Goal: Task Accomplishment & Management: Use online tool/utility

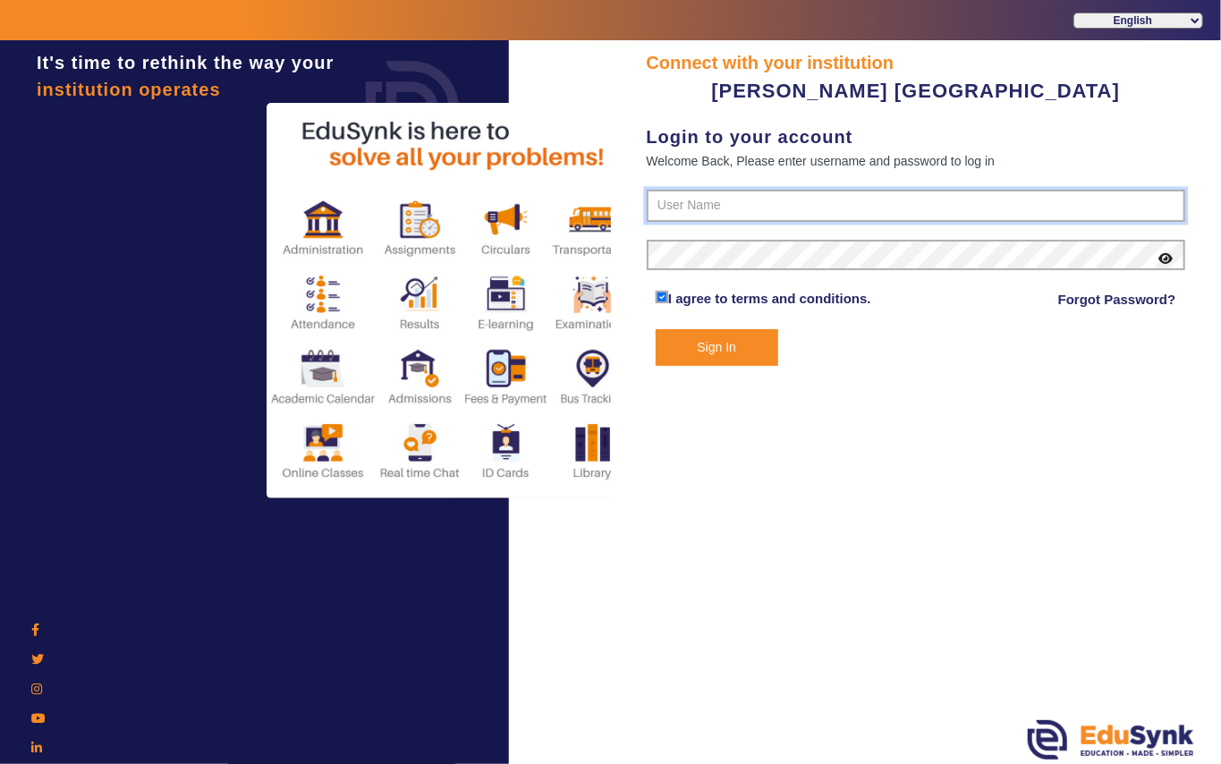
type input "7685859009"
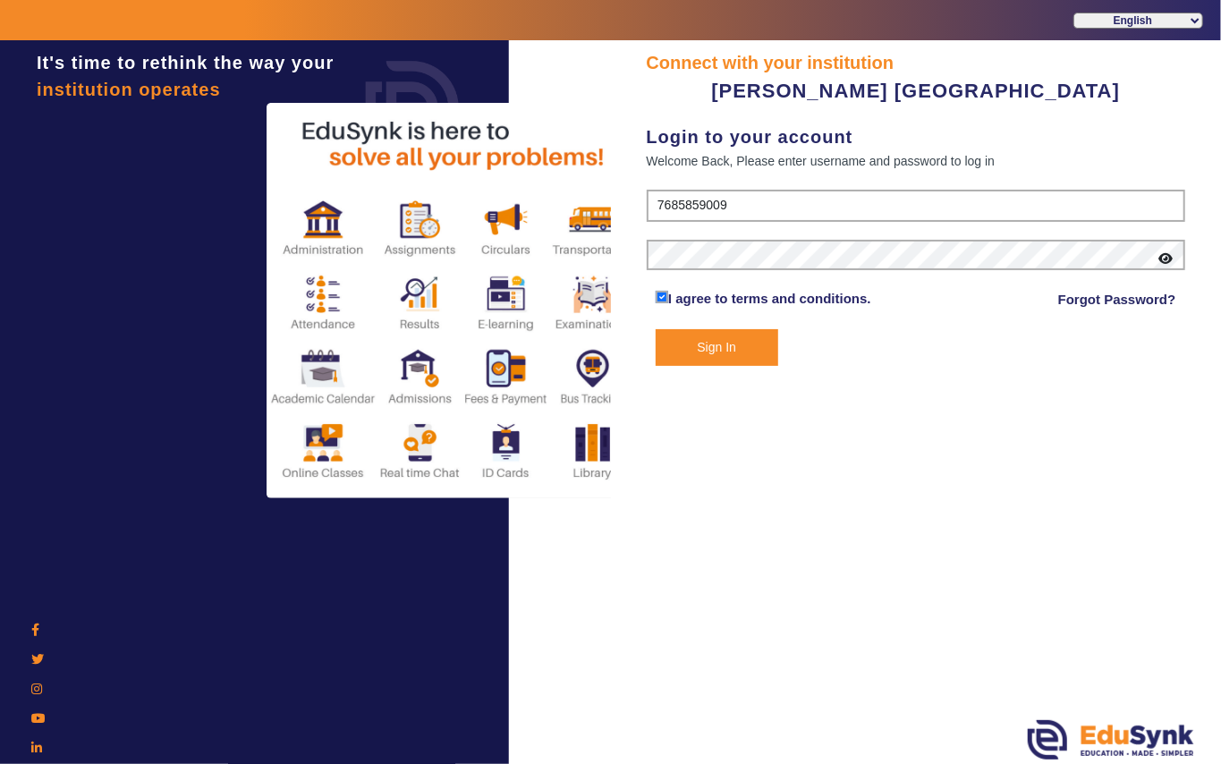
click at [737, 345] on button "Sign In" at bounding box center [716, 347] width 123 height 37
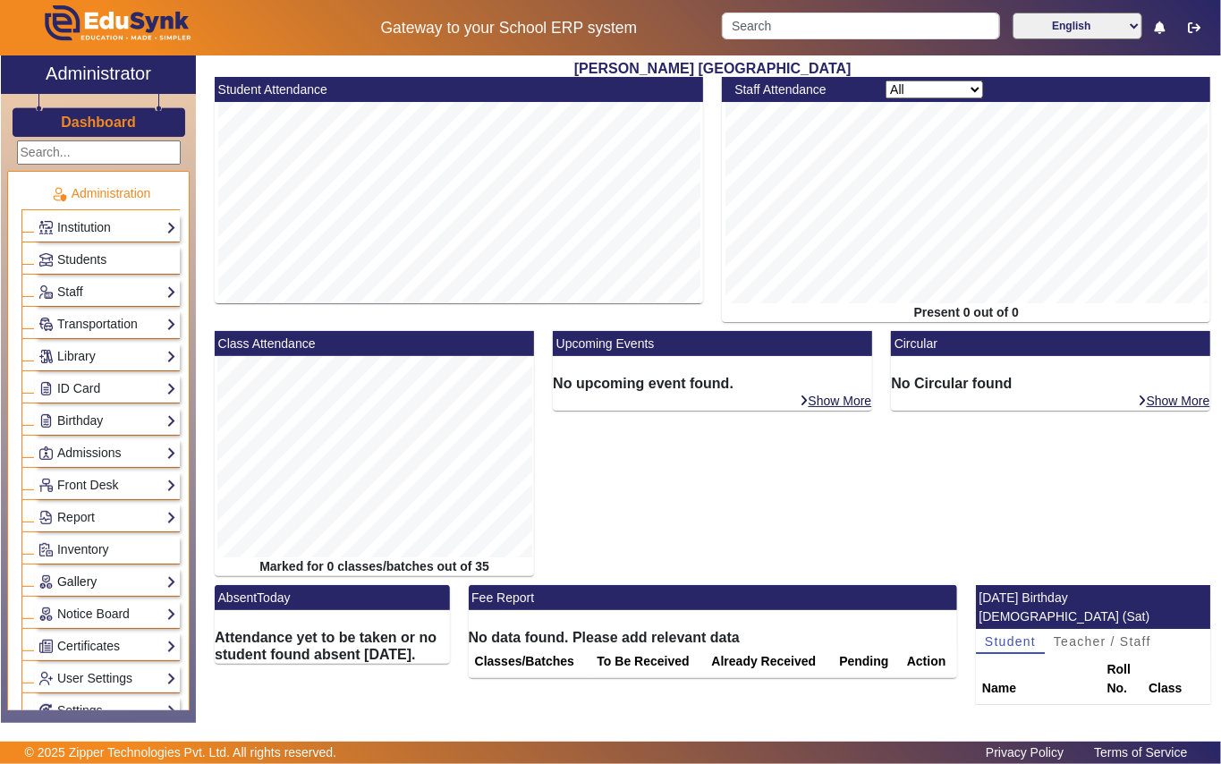
click at [72, 592] on link "Gallery" at bounding box center [107, 581] width 138 height 21
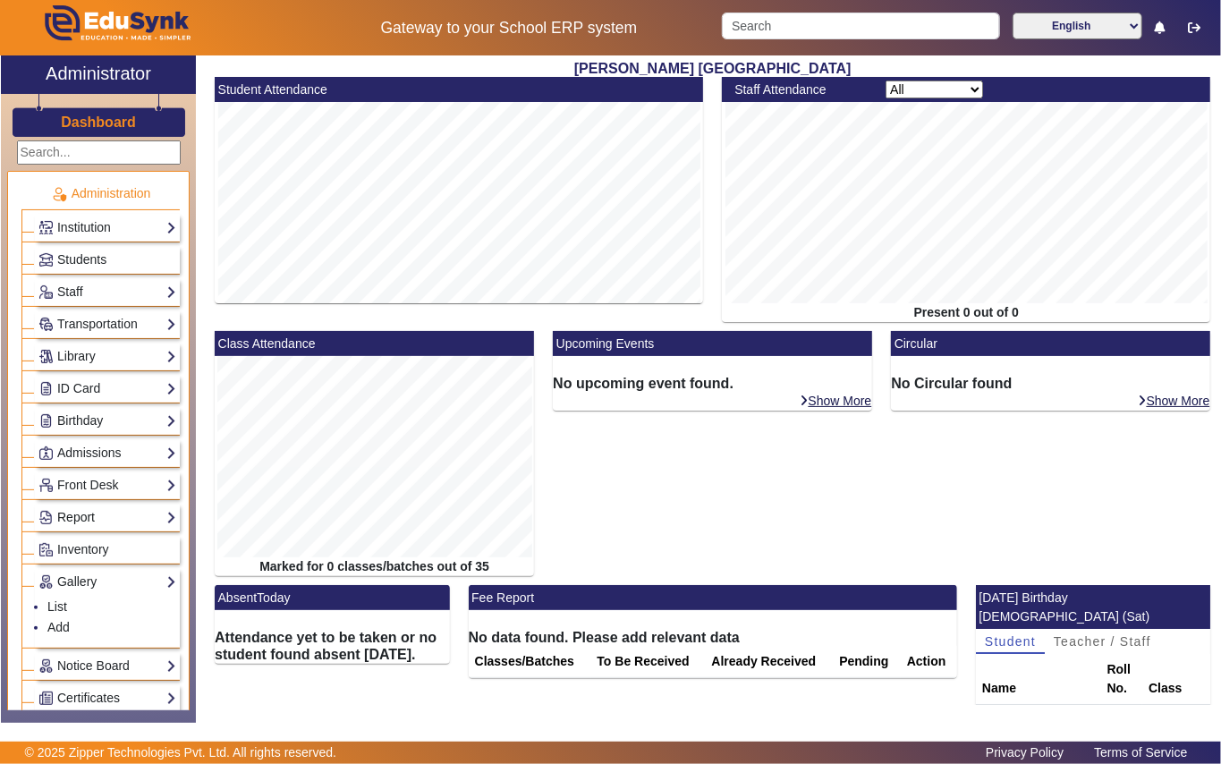
click at [61, 522] on link "Report" at bounding box center [107, 517] width 138 height 21
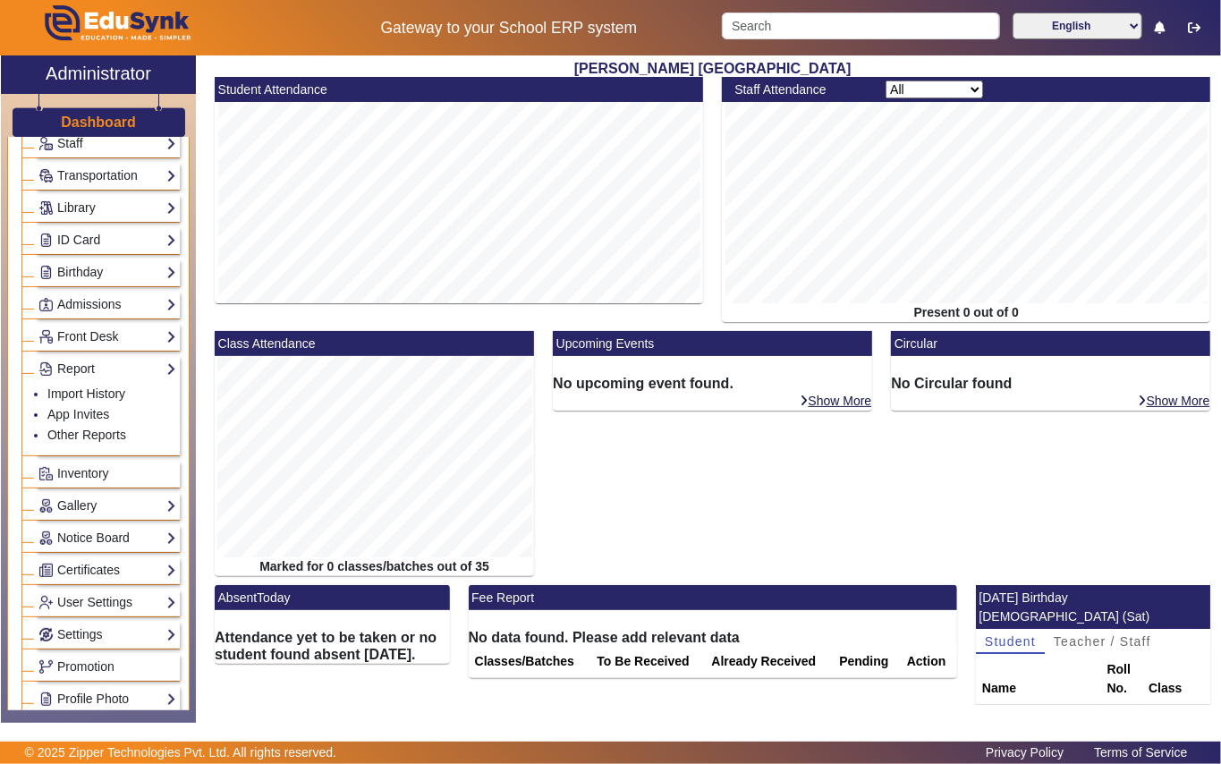
scroll to position [119, 0]
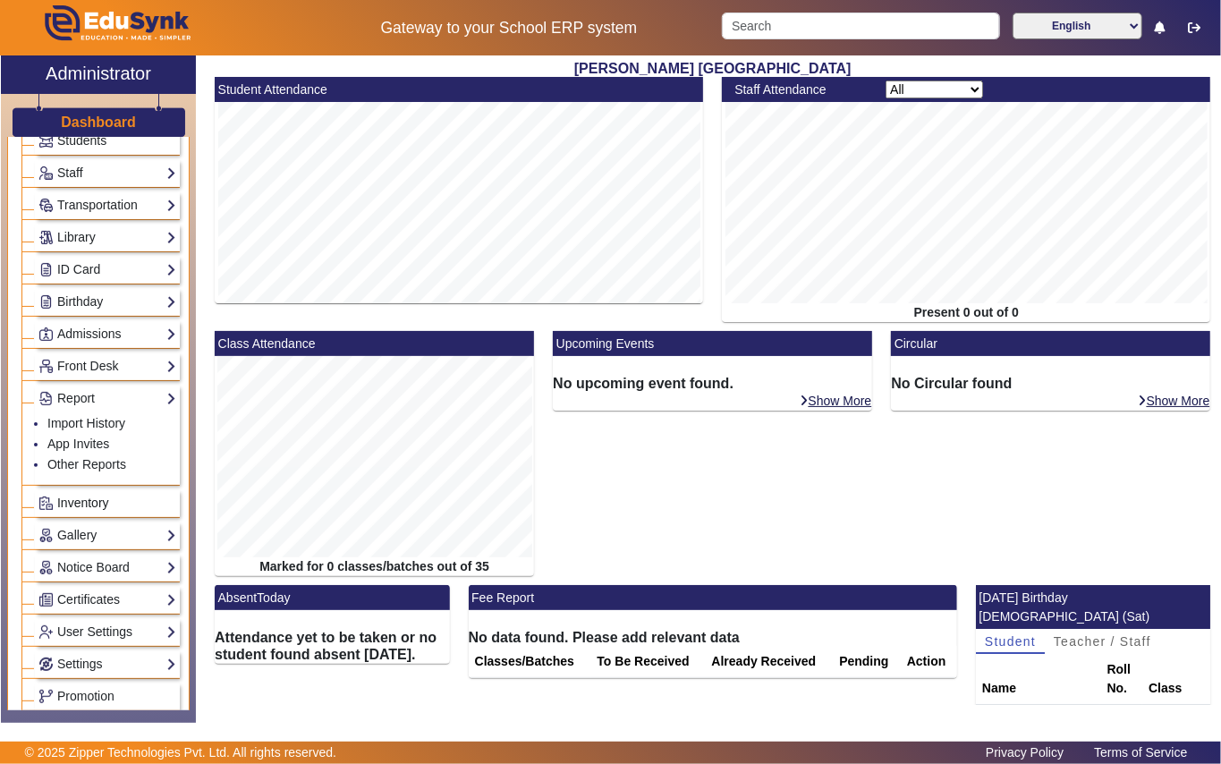
click at [98, 509] on span "Inventory" at bounding box center [83, 502] width 52 height 14
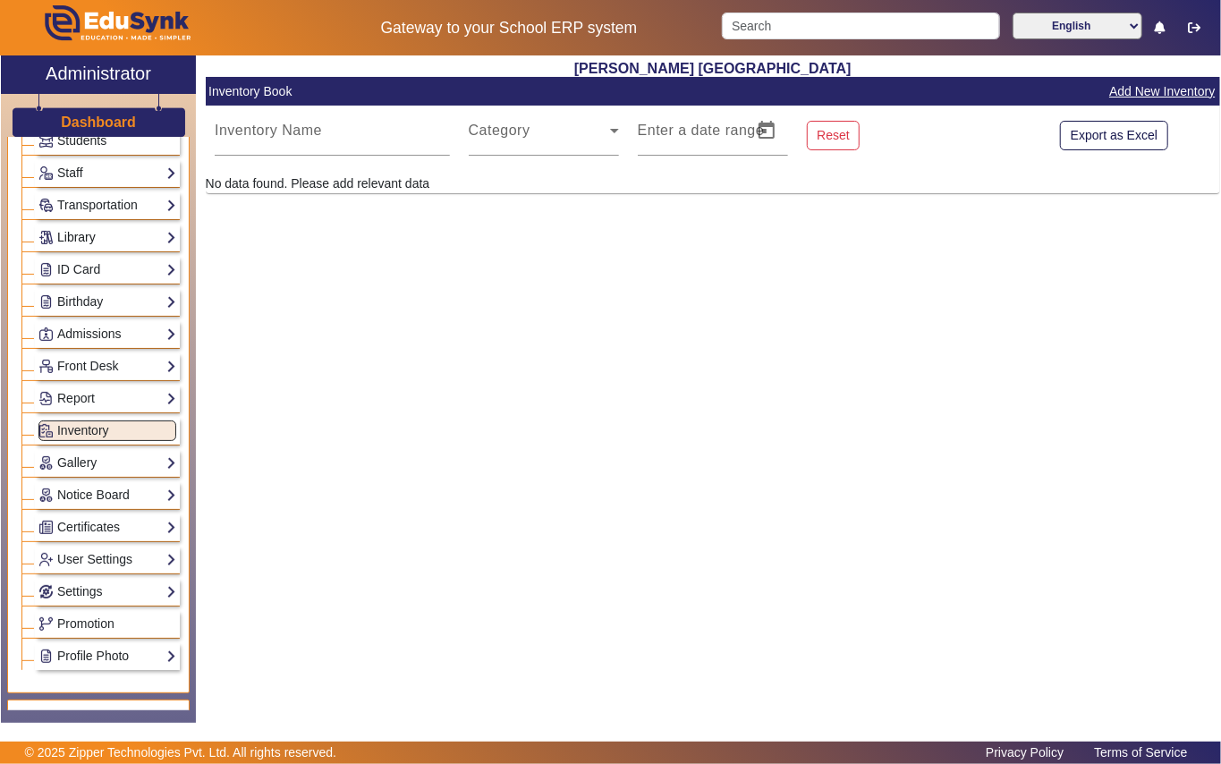
click at [101, 248] on link "Library" at bounding box center [107, 237] width 138 height 21
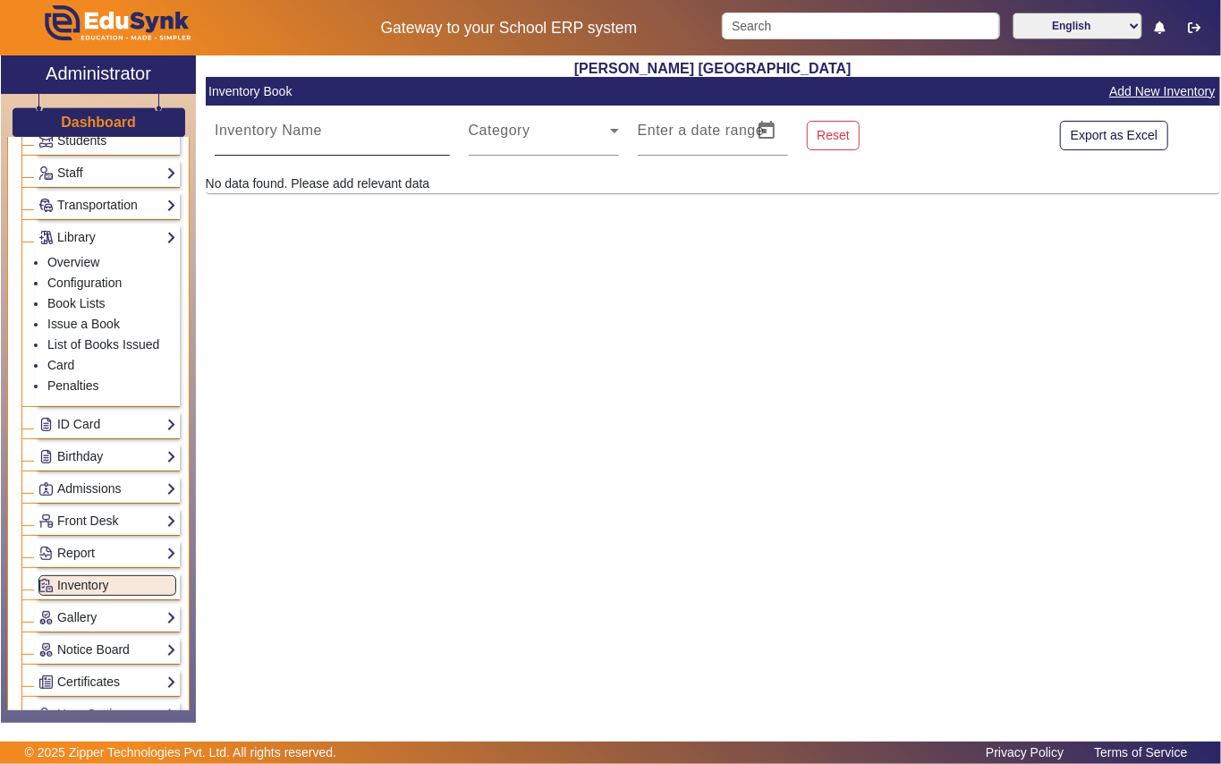
click at [370, 125] on div "Inventory Name" at bounding box center [332, 131] width 235 height 50
paste input "12120"
click at [595, 308] on div "Shri S. T. Kadam Vidyalaya Inventory Book Add New Inventory Inventory Name 1212…" at bounding box center [708, 379] width 1024 height 648
drag, startPoint x: 348, startPoint y: 126, endPoint x: 336, endPoint y: 131, distance: 12.5
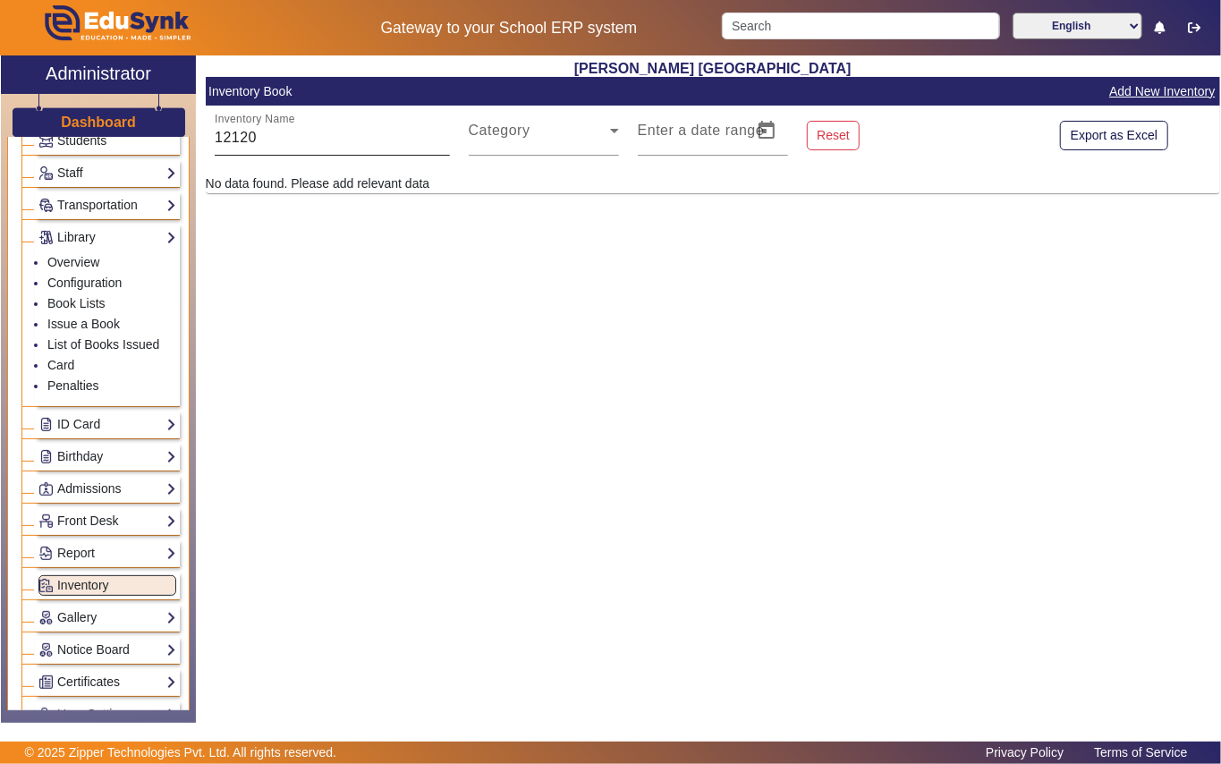
click at [345, 129] on div "Inventory Name 12120" at bounding box center [332, 131] width 235 height 50
click at [336, 131] on input "12120" at bounding box center [332, 137] width 235 height 21
type input "1"
click at [434, 427] on div "Shri S. T. Kadam Vidyalaya Inventory Book Add New Inventory Inventory Name Cate…" at bounding box center [708, 379] width 1024 height 648
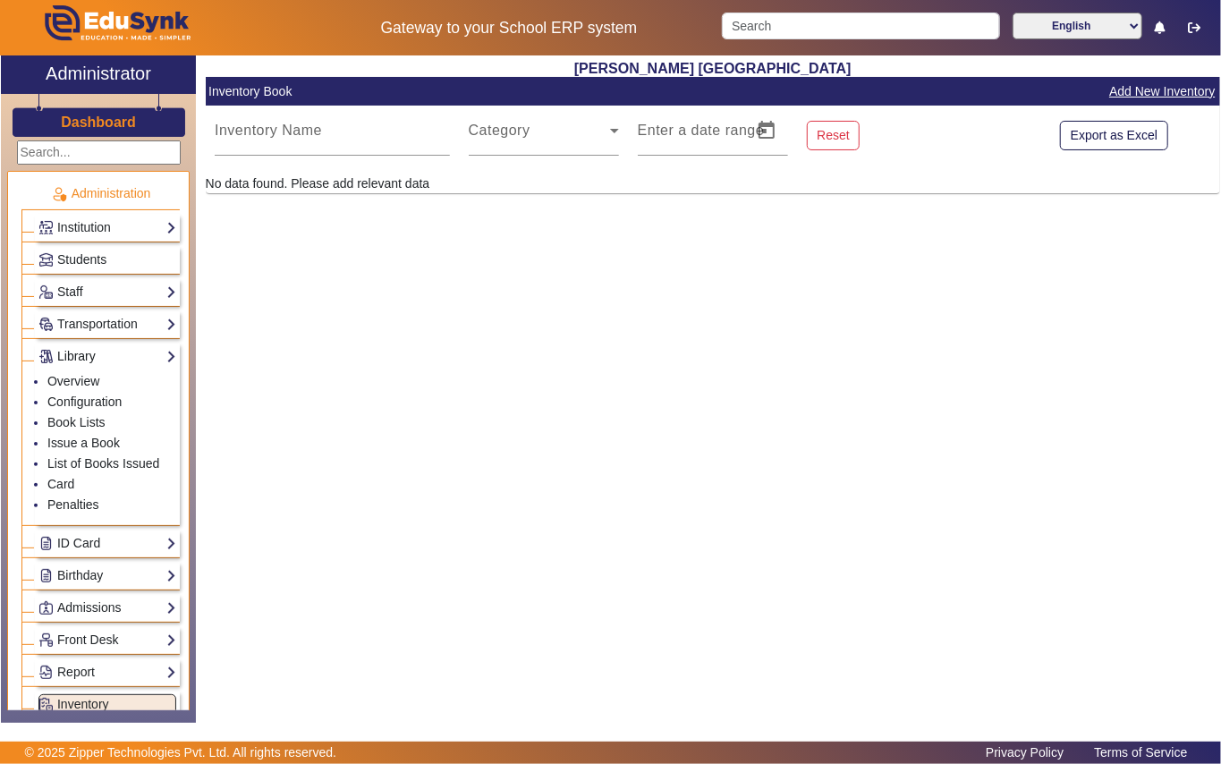
click at [69, 352] on link "Library" at bounding box center [107, 356] width 138 height 21
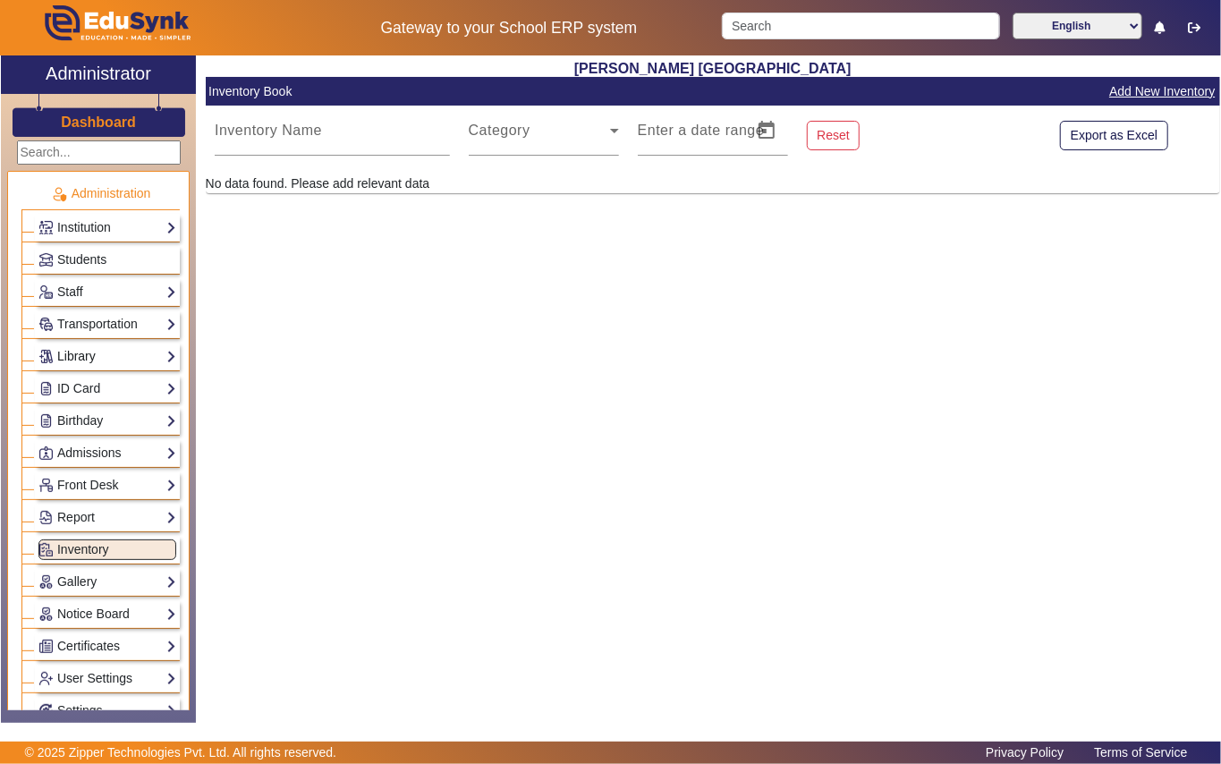
click at [107, 359] on link "Library" at bounding box center [107, 356] width 138 height 21
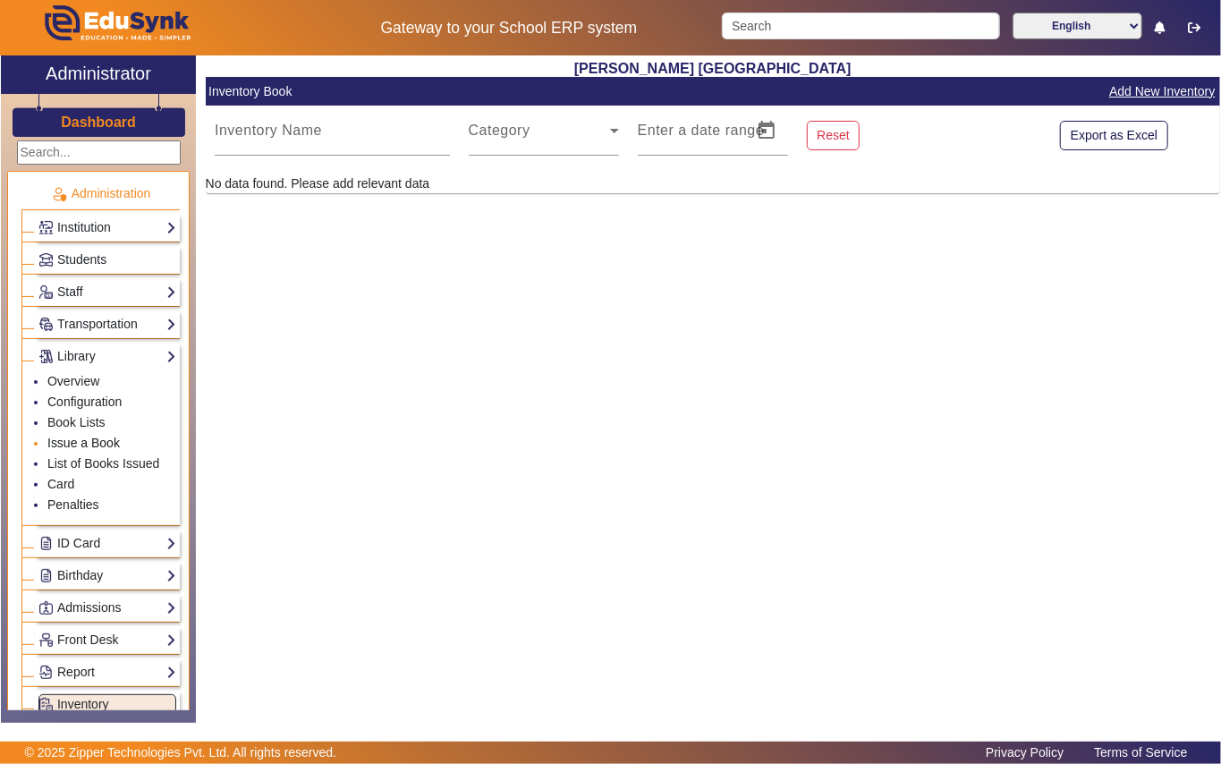
click at [82, 444] on link "Issue a Book" at bounding box center [83, 442] width 72 height 14
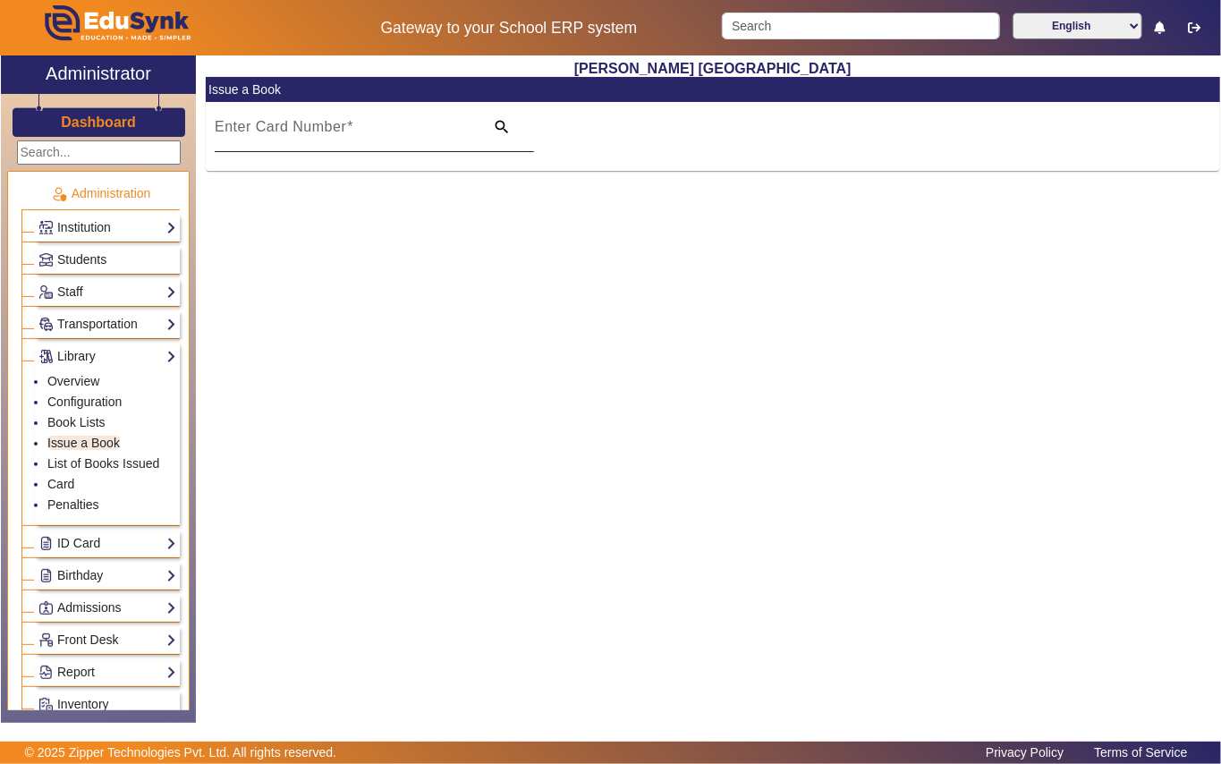
click at [391, 130] on input "Enter Card Number" at bounding box center [344, 133] width 258 height 21
paste input "12120"
type input "12120"
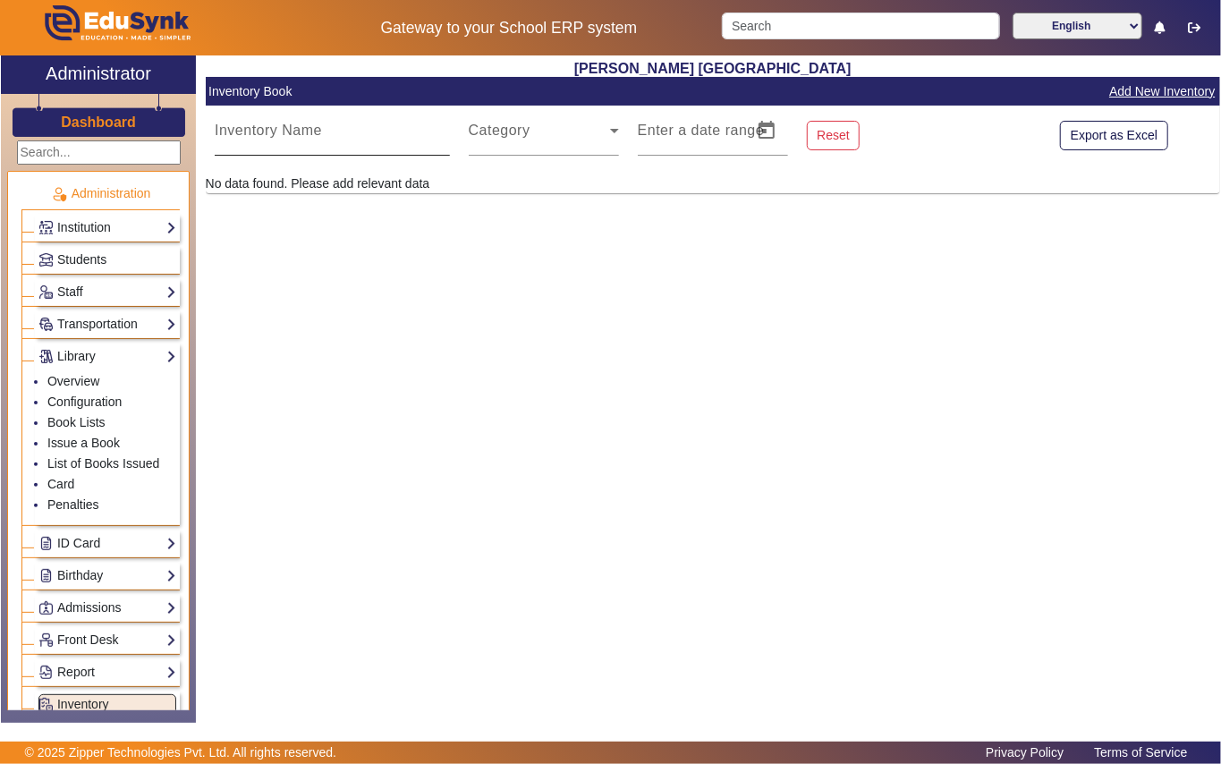
click at [333, 133] on input "Inventory Name" at bounding box center [332, 137] width 235 height 21
paste input "12119"
click at [318, 258] on div "Shri S. T. Kadam Vidyalaya Inventory Book Add New Inventory Inventory Name 1211…" at bounding box center [708, 379] width 1024 height 648
click at [283, 151] on div "Inventory Name 12119" at bounding box center [332, 131] width 235 height 50
drag, startPoint x: 294, startPoint y: 133, endPoint x: 4, endPoint y: 125, distance: 289.8
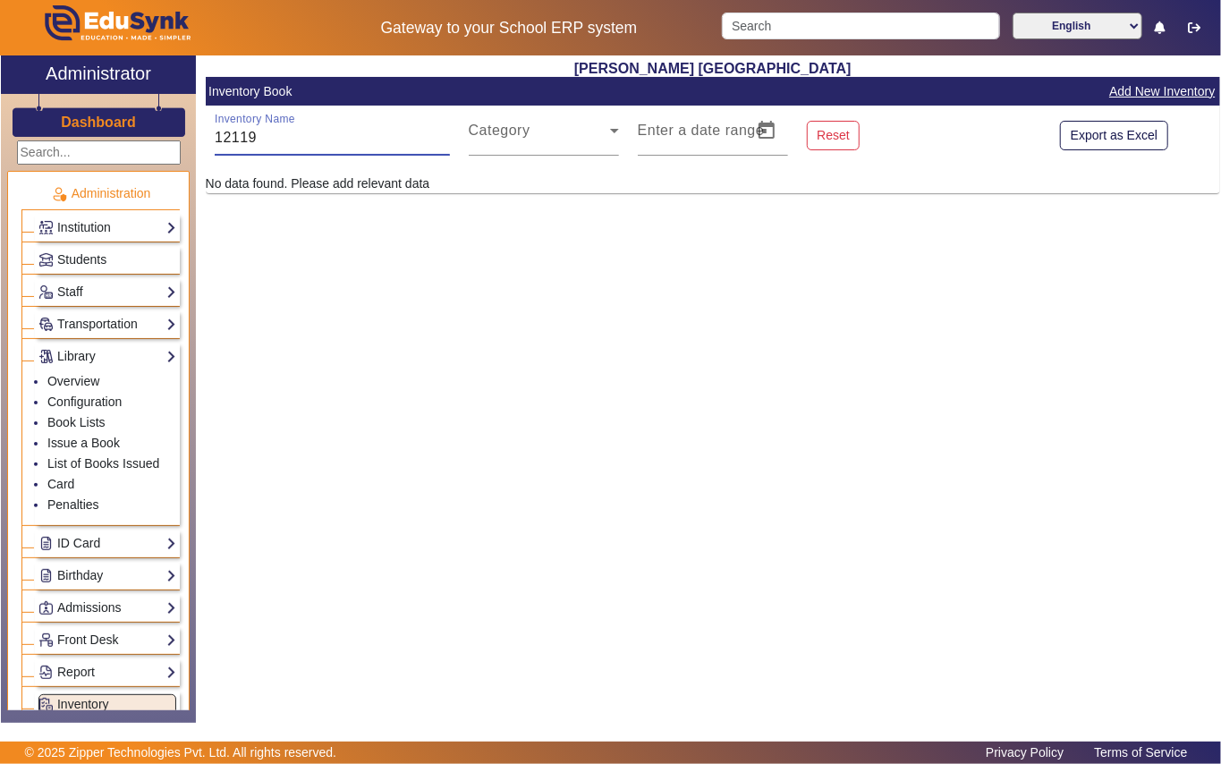
click at [4, 125] on div "X Administrator Dashboard Administration Institution Institution Details Sessio…" at bounding box center [610, 388] width 1219 height 667
paste input "05"
type input "12105"
click at [72, 424] on link "Book Lists" at bounding box center [76, 422] width 58 height 14
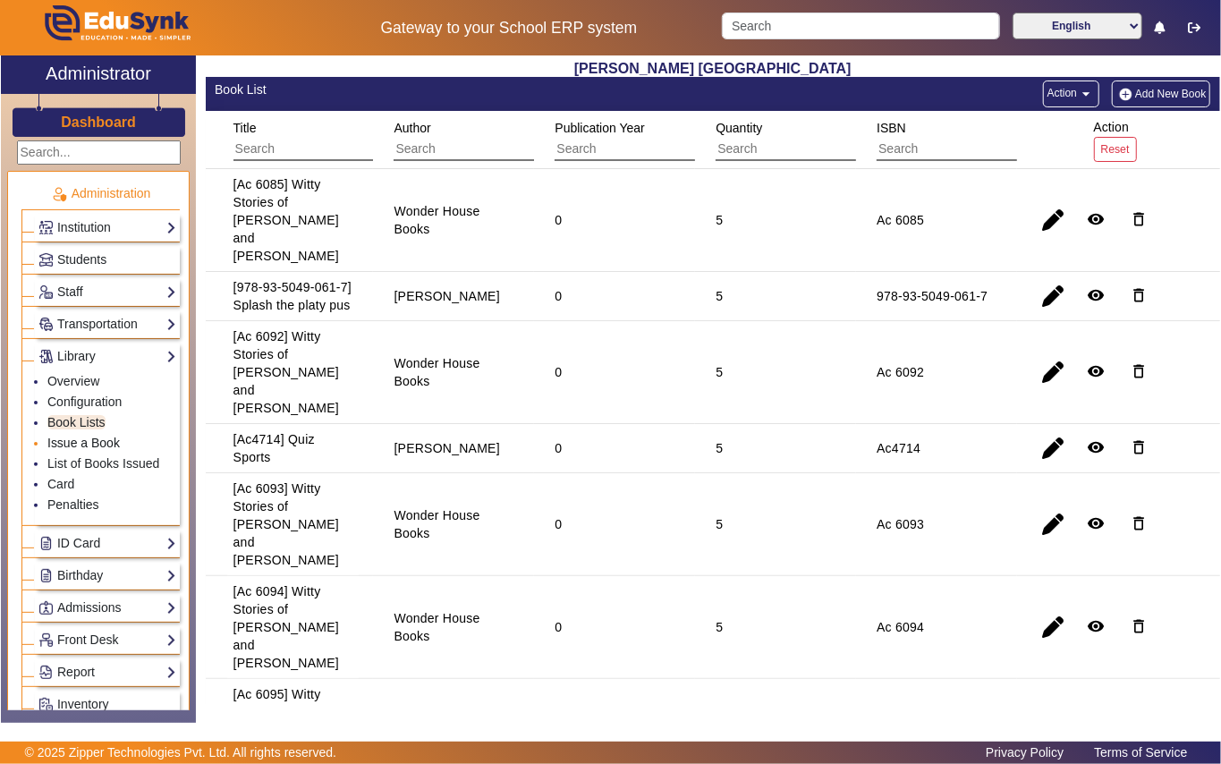
click at [51, 449] on link "Issue a Book" at bounding box center [83, 442] width 72 height 14
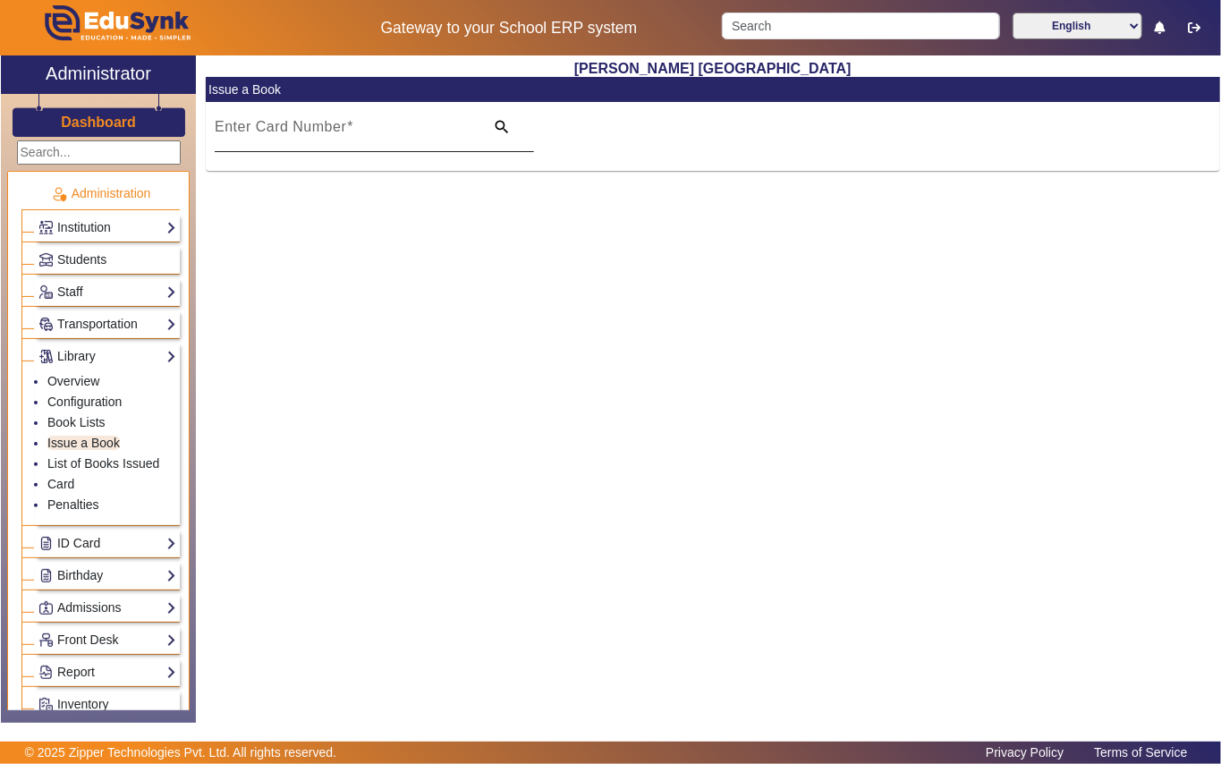
click at [534, 139] on div at bounding box center [534, 139] width 0 height 0
click at [241, 132] on input "Enter Card Number" at bounding box center [344, 133] width 258 height 21
paste input "12105"
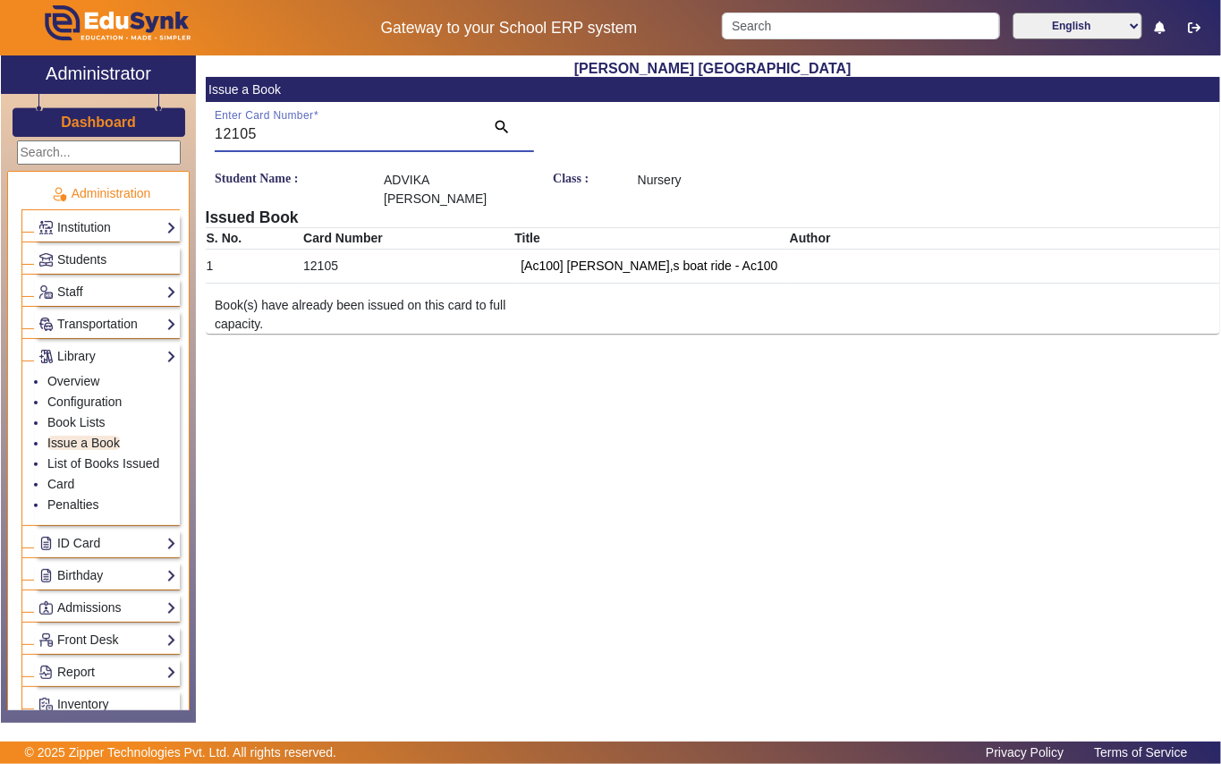
drag, startPoint x: 293, startPoint y: 126, endPoint x: 0, endPoint y: 64, distance: 299.7
click at [1, 64] on div "X Administrator Dashboard Administration Institution Institution Details Sessio…" at bounding box center [610, 388] width 1219 height 667
paste input "7"
type input "12107"
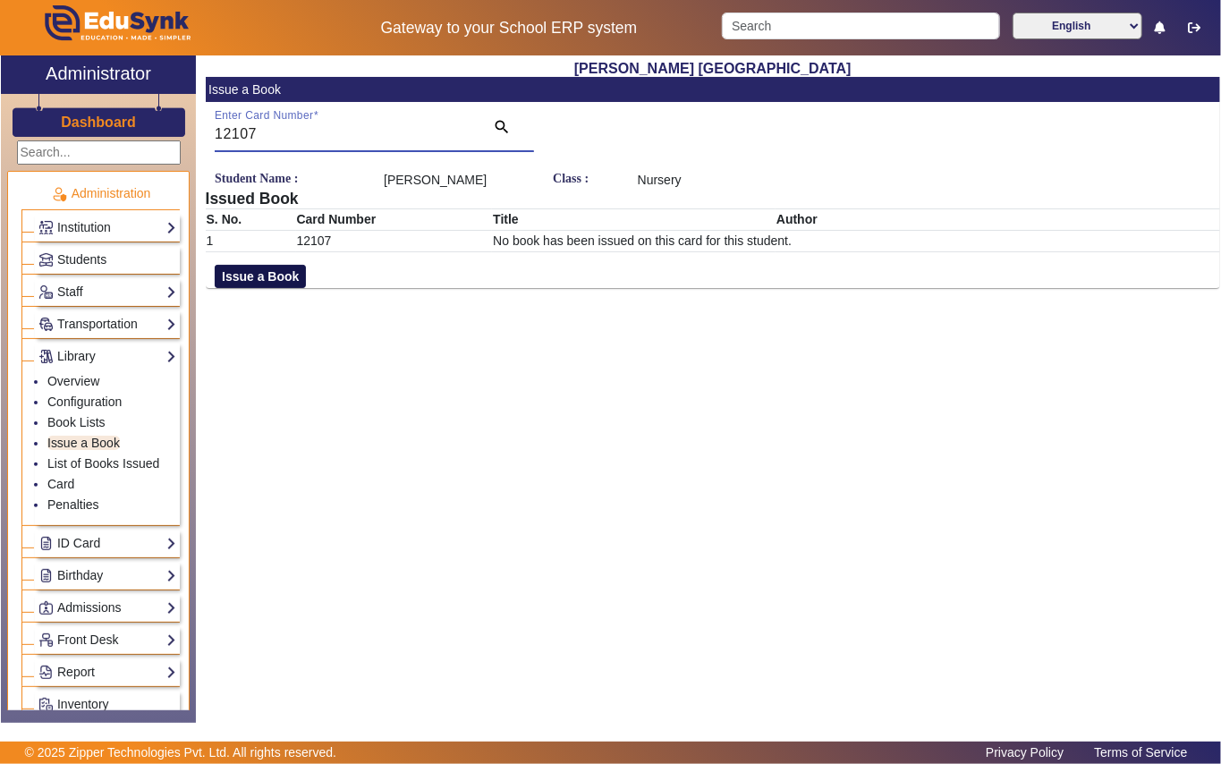
click at [265, 288] on button "Issue a Book" at bounding box center [260, 276] width 91 height 23
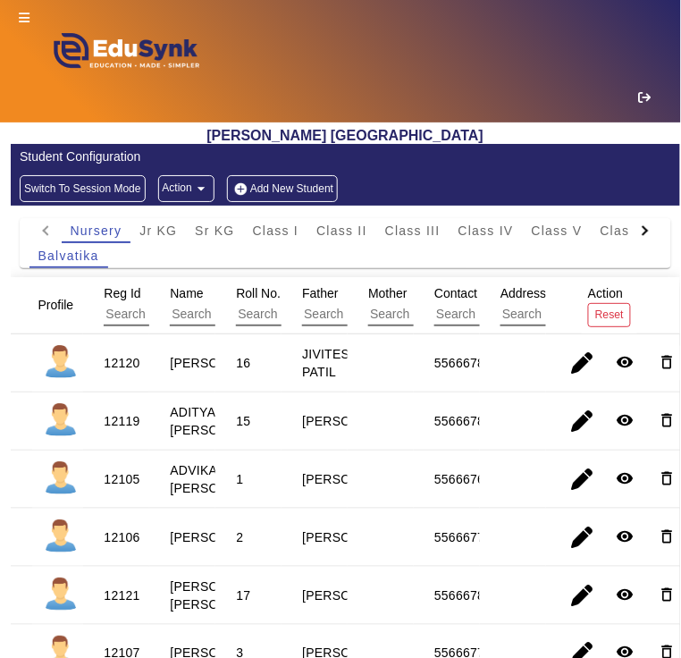
click at [123, 372] on div "12120" at bounding box center [122, 363] width 36 height 18
copy div "12120"
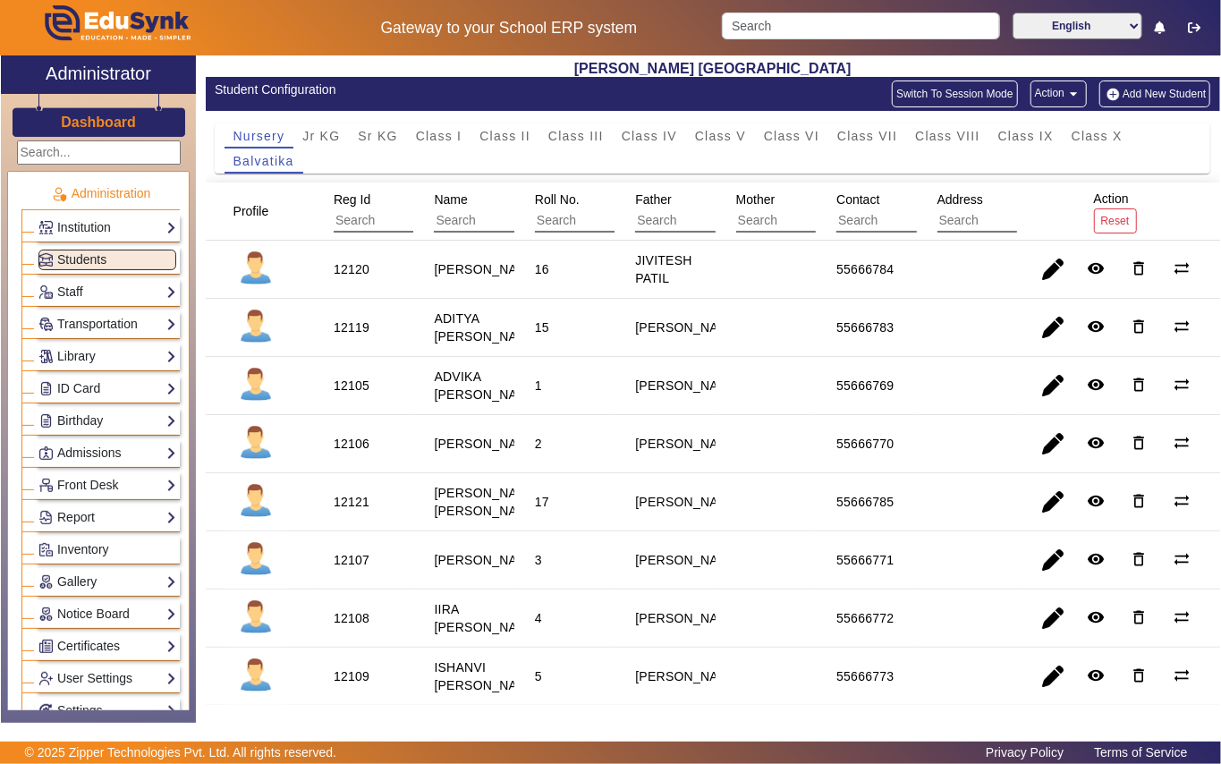
click at [337, 266] on div "12120" at bounding box center [352, 269] width 36 height 18
copy div "12120"
click at [83, 361] on link "Library" at bounding box center [107, 356] width 138 height 21
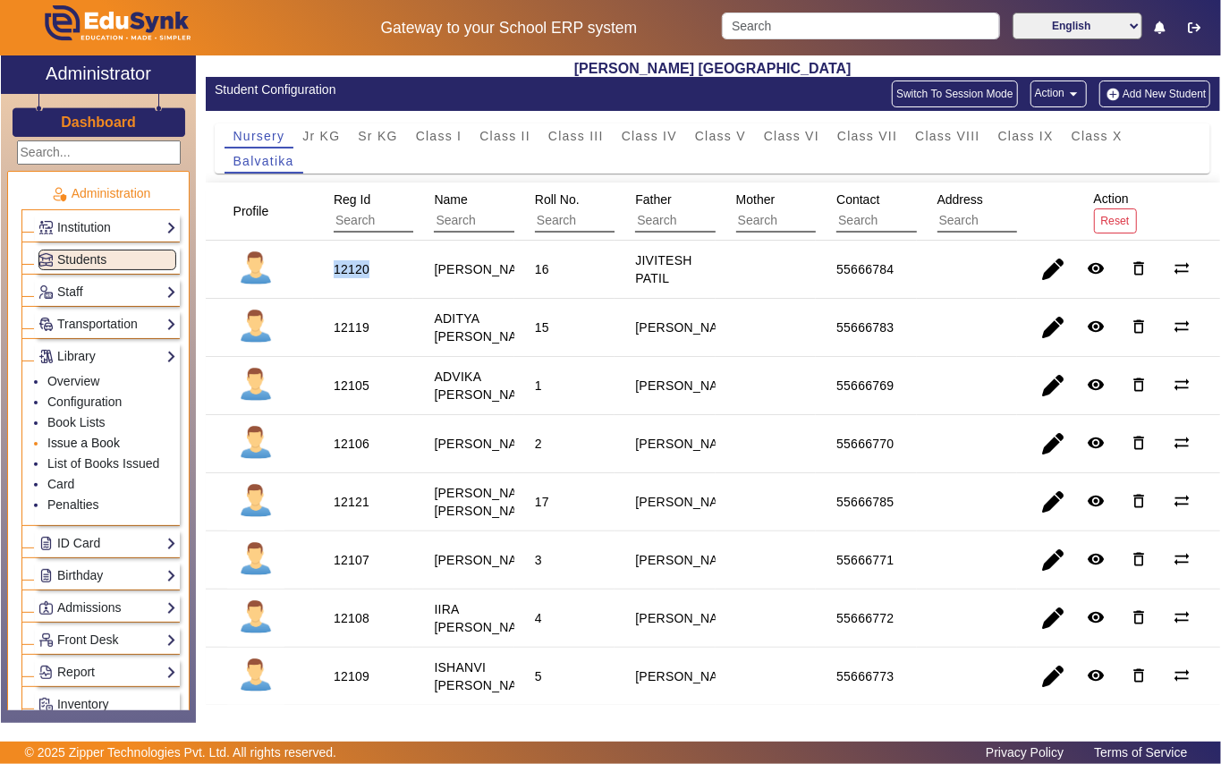
click at [76, 445] on link "Issue a Book" at bounding box center [83, 442] width 72 height 14
click at [356, 336] on div "12119" at bounding box center [352, 327] width 36 height 18
copy div "12119"
click at [342, 394] on div "12105" at bounding box center [352, 385] width 36 height 18
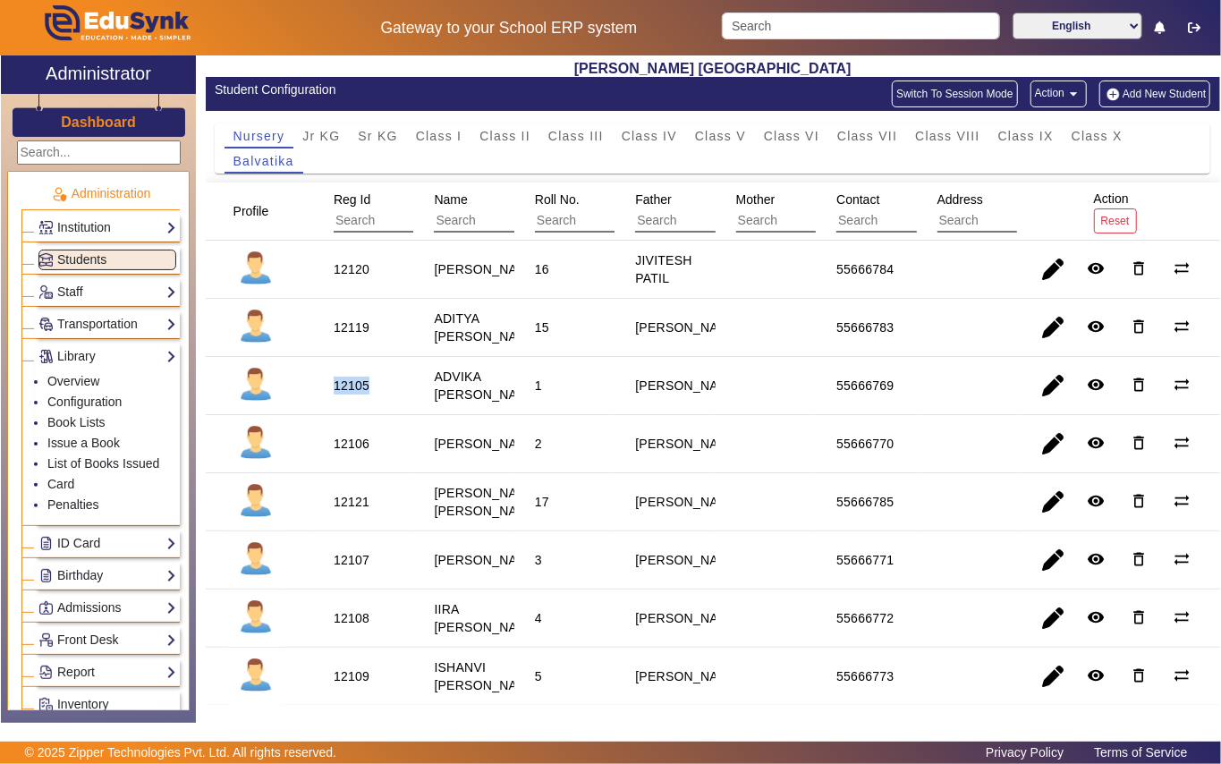
click at [342, 394] on div "12105" at bounding box center [352, 385] width 36 height 18
copy div "12105"
click at [349, 569] on div "12107" at bounding box center [352, 560] width 36 height 18
copy div "12107"
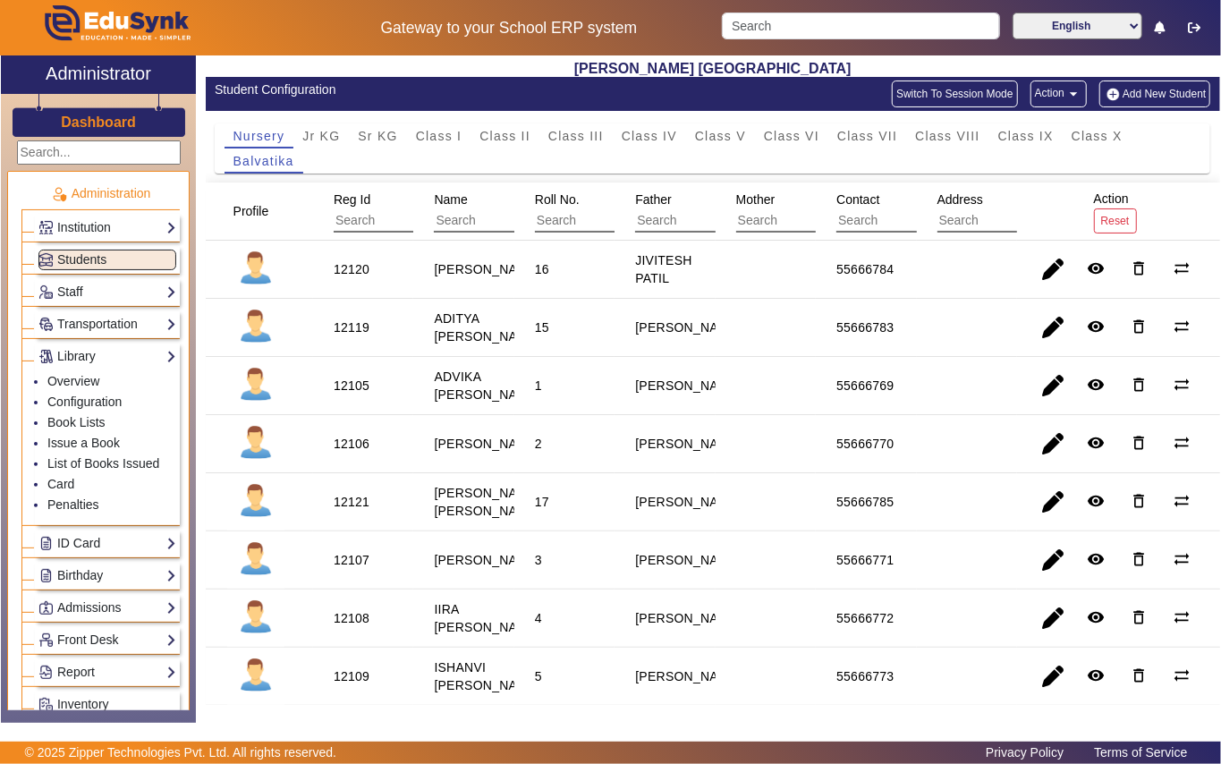
click at [466, 218] on input "text" at bounding box center [514, 220] width 160 height 23
click at [437, 142] on span "Class I" at bounding box center [439, 136] width 46 height 13
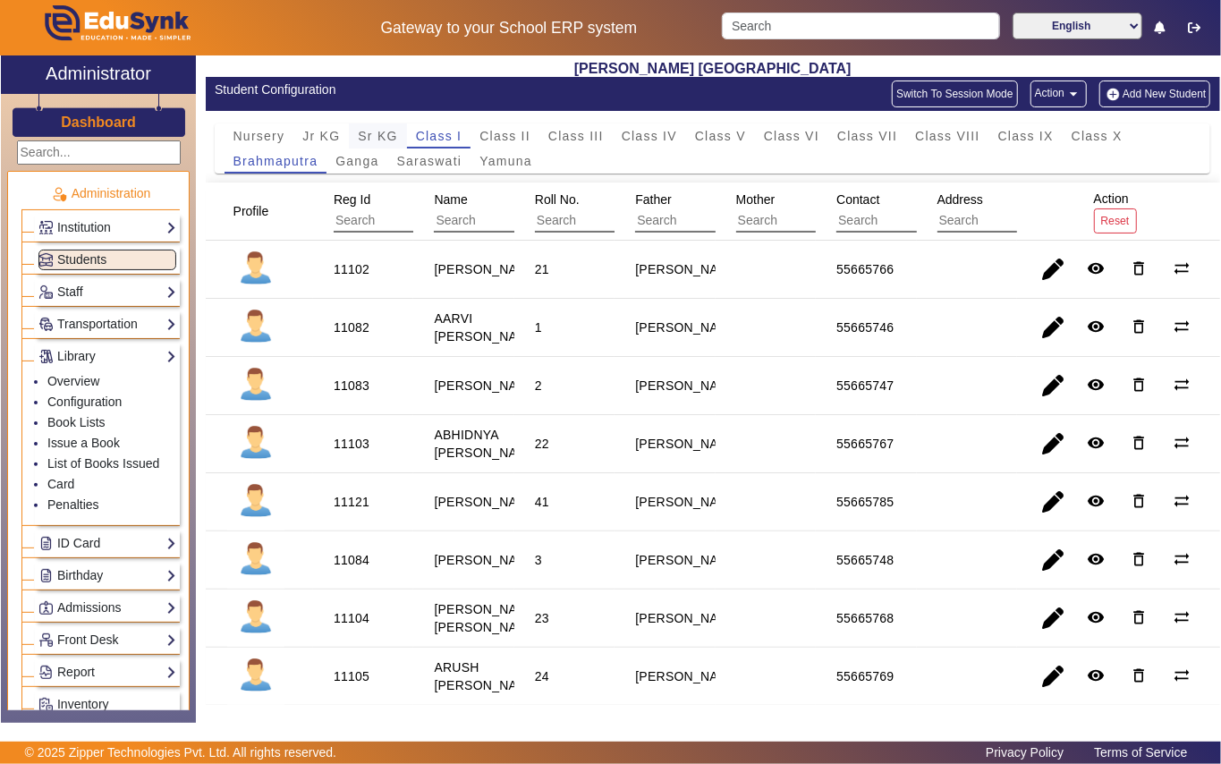
click at [376, 140] on span "Sr KG" at bounding box center [377, 136] width 39 height 13
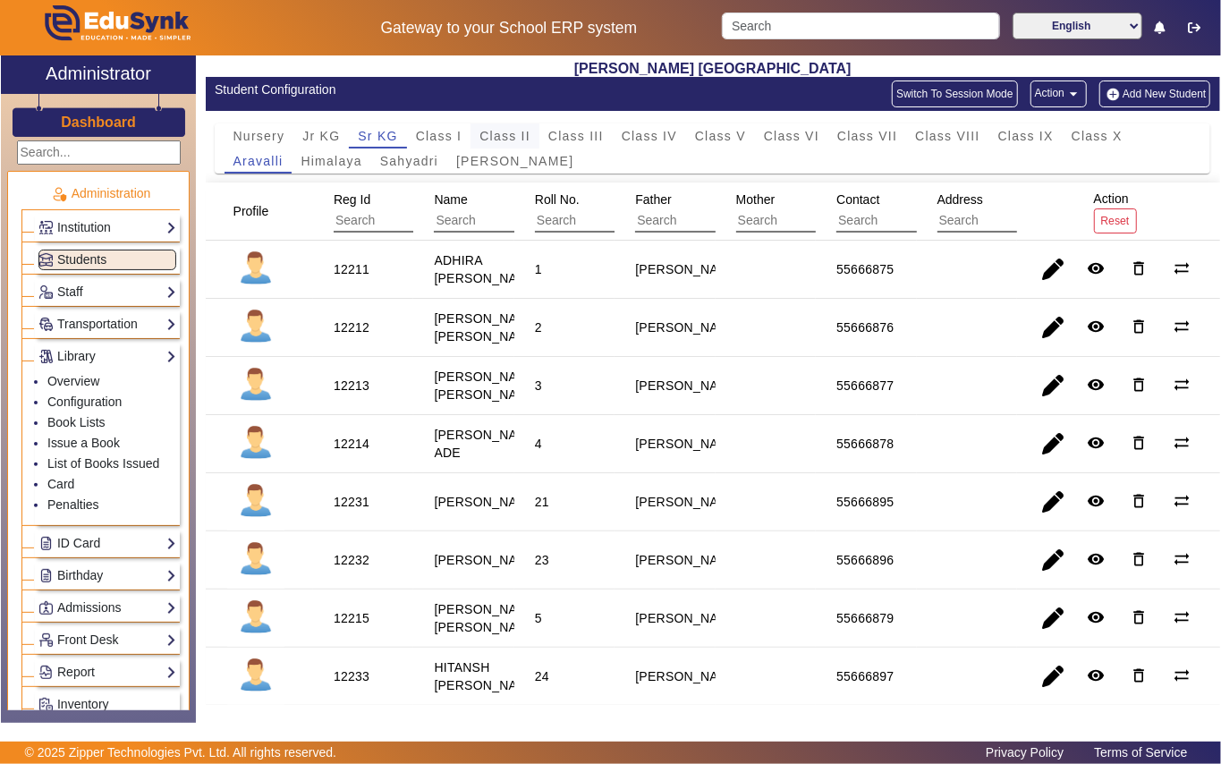
click at [535, 134] on div "Class II" at bounding box center [504, 135] width 69 height 25
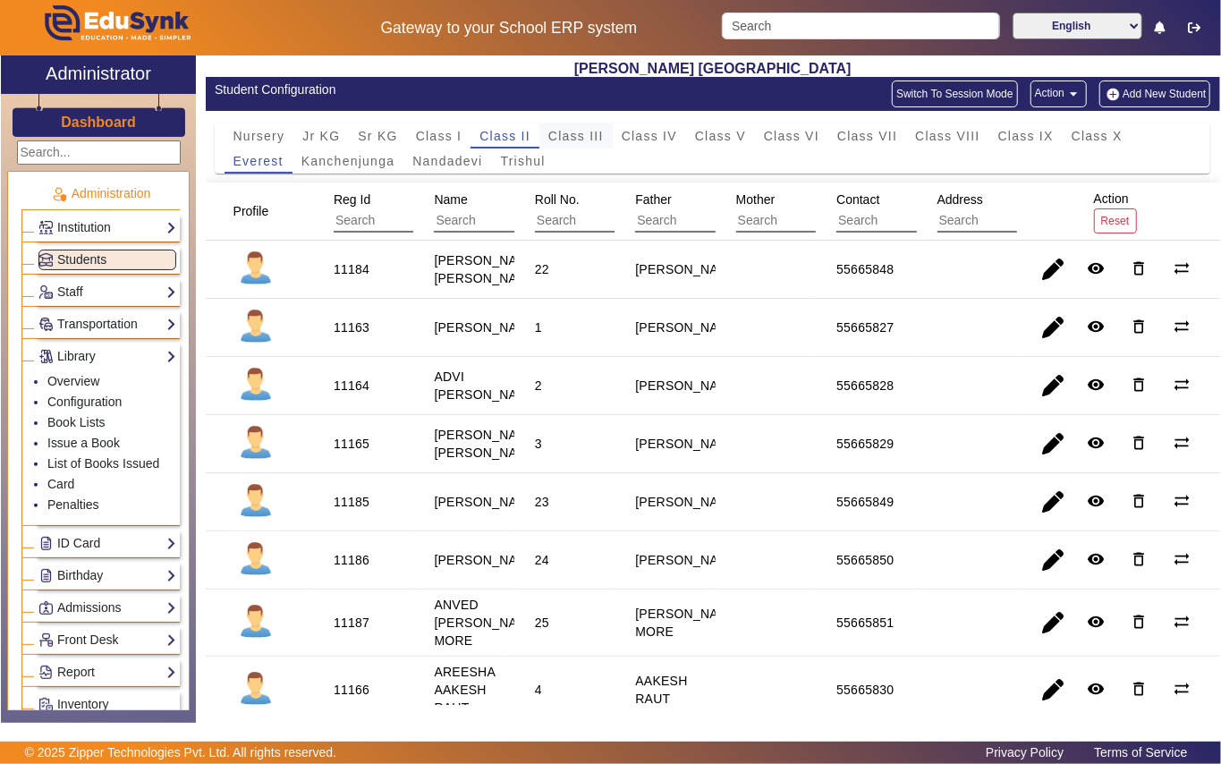
click at [583, 134] on span "Class III" at bounding box center [575, 136] width 55 height 13
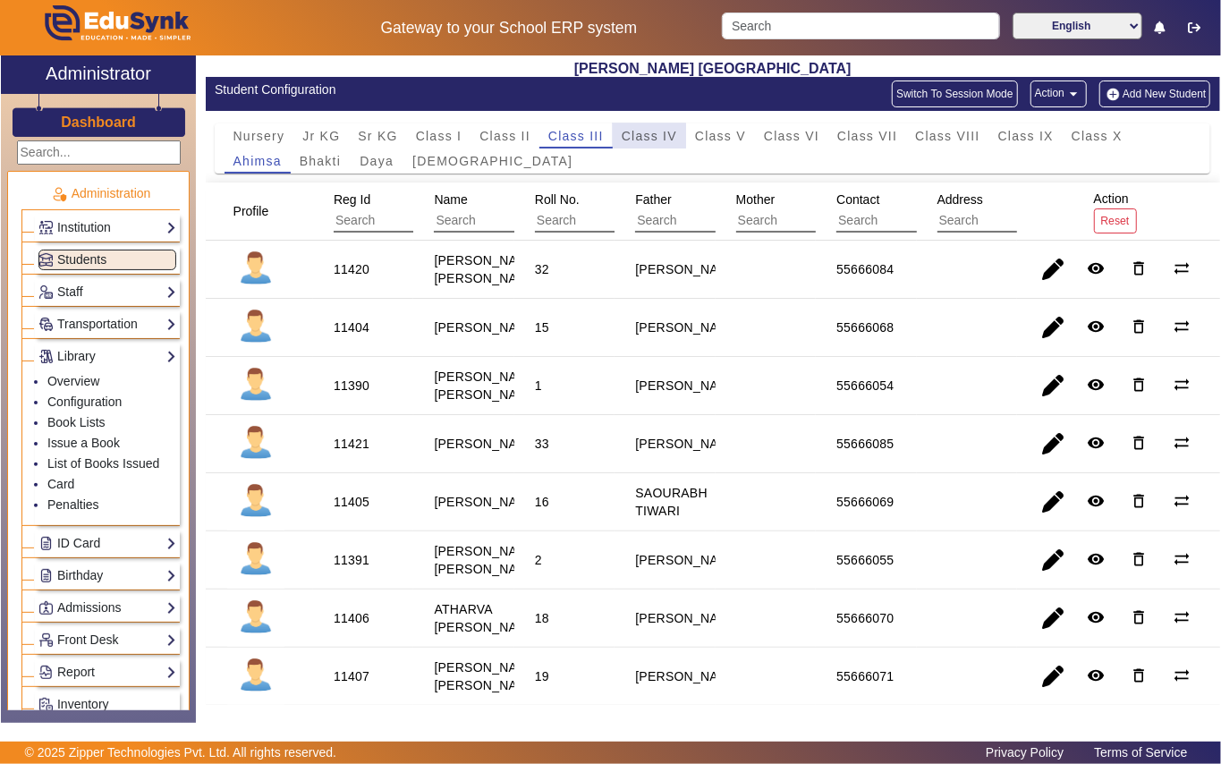
click at [635, 142] on span "Class IV" at bounding box center [648, 136] width 55 height 13
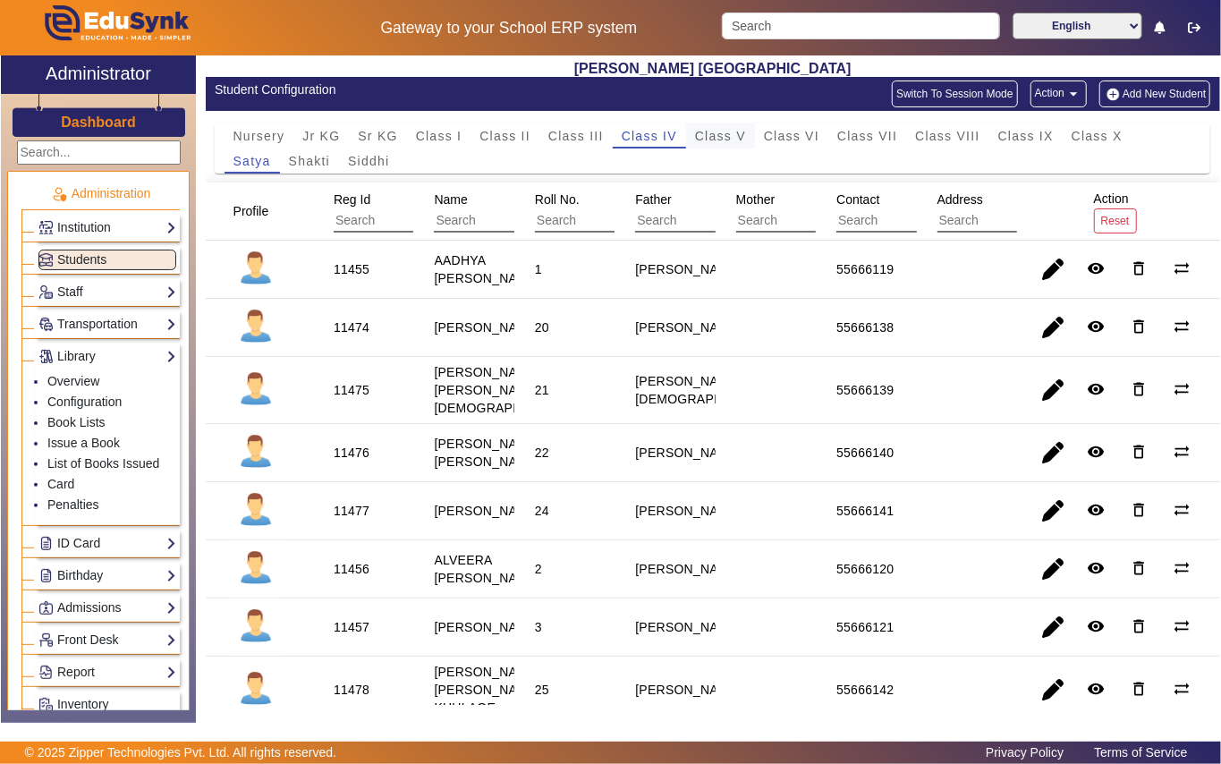
click at [728, 126] on span "Class V" at bounding box center [720, 135] width 51 height 25
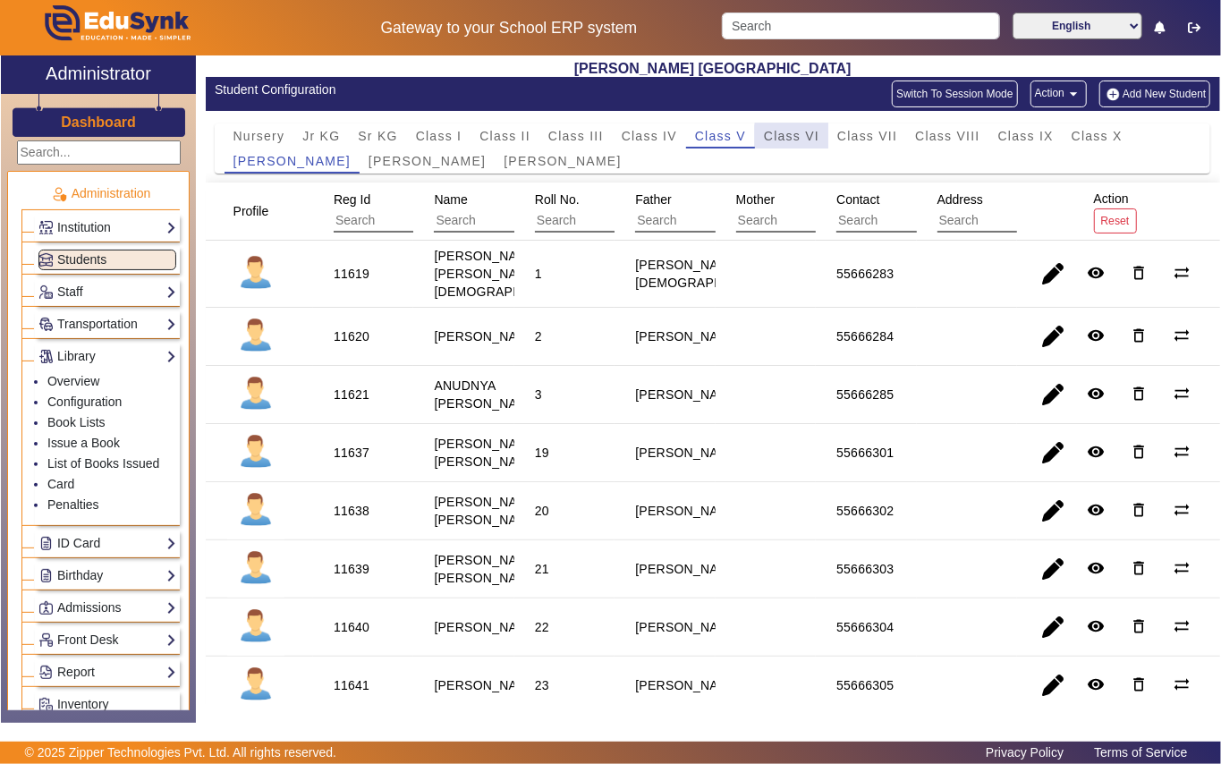
click at [823, 145] on div "Class VI" at bounding box center [791, 135] width 73 height 25
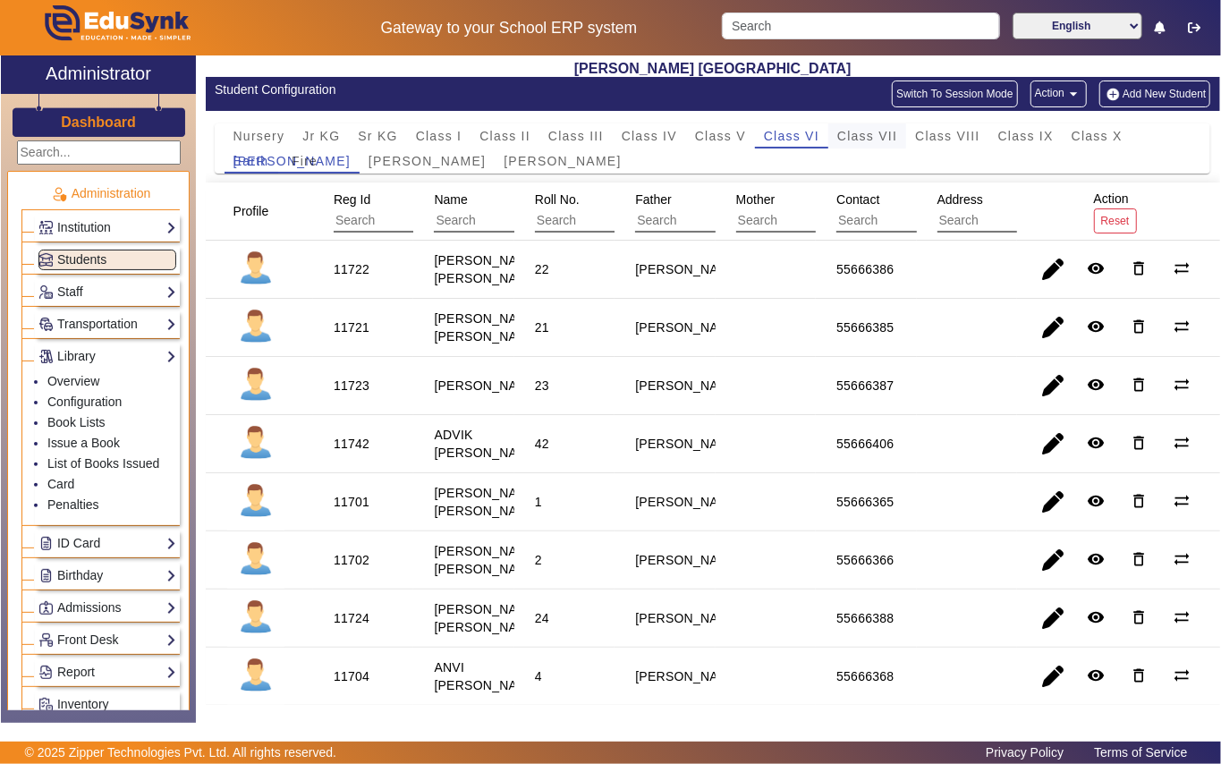
click at [866, 136] on span "Class VII" at bounding box center [867, 136] width 60 height 13
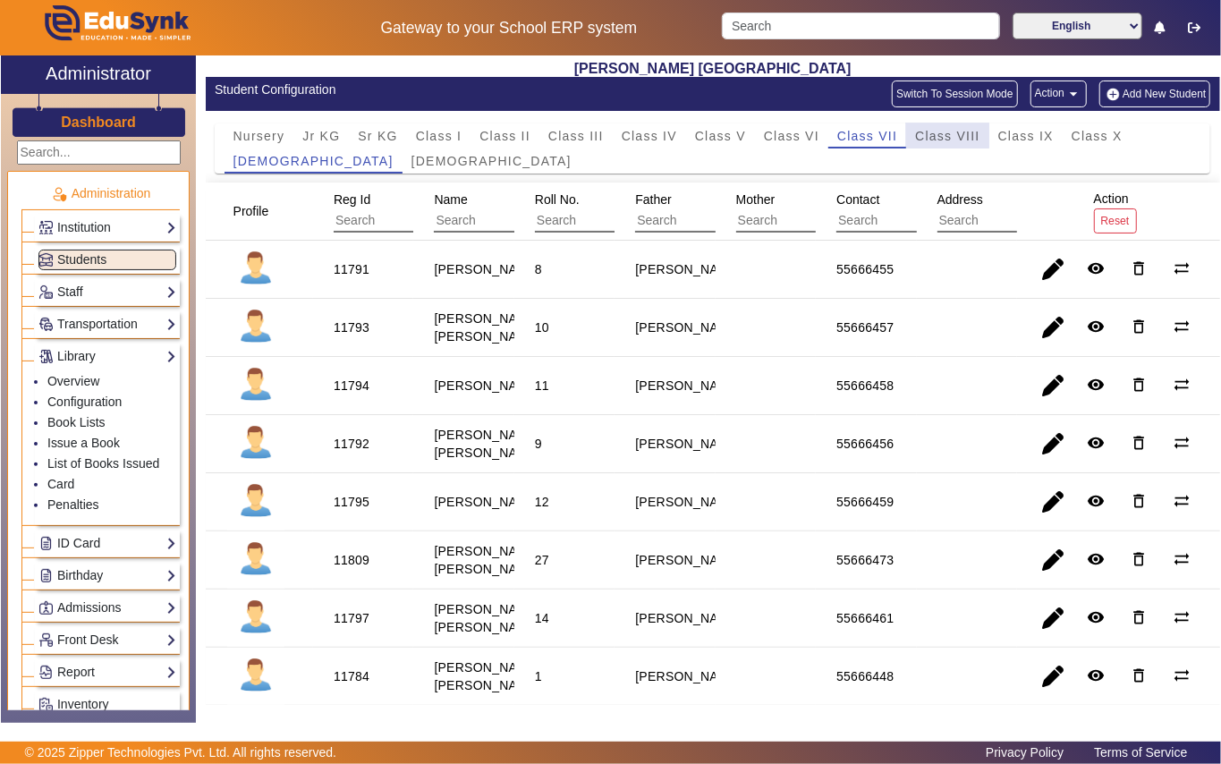
click at [942, 131] on span "Class VIII" at bounding box center [947, 136] width 64 height 13
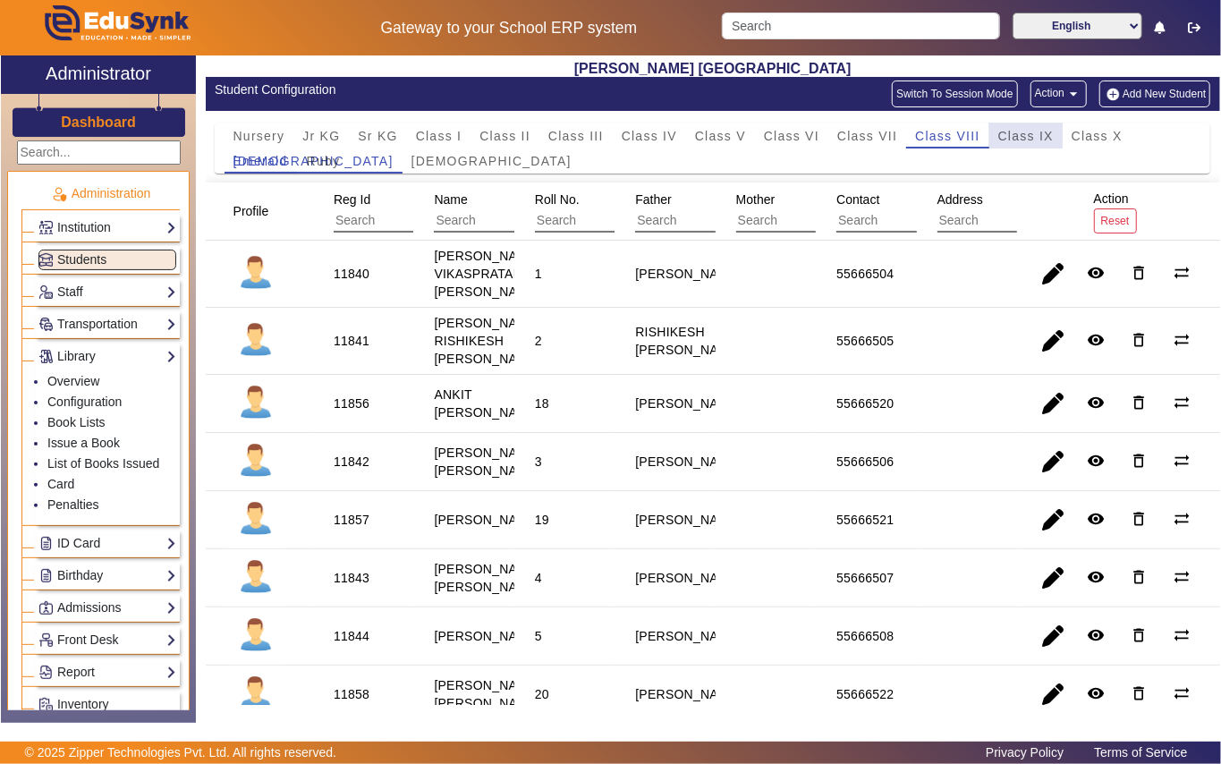
click at [1002, 131] on span "Class IX" at bounding box center [1025, 136] width 55 height 13
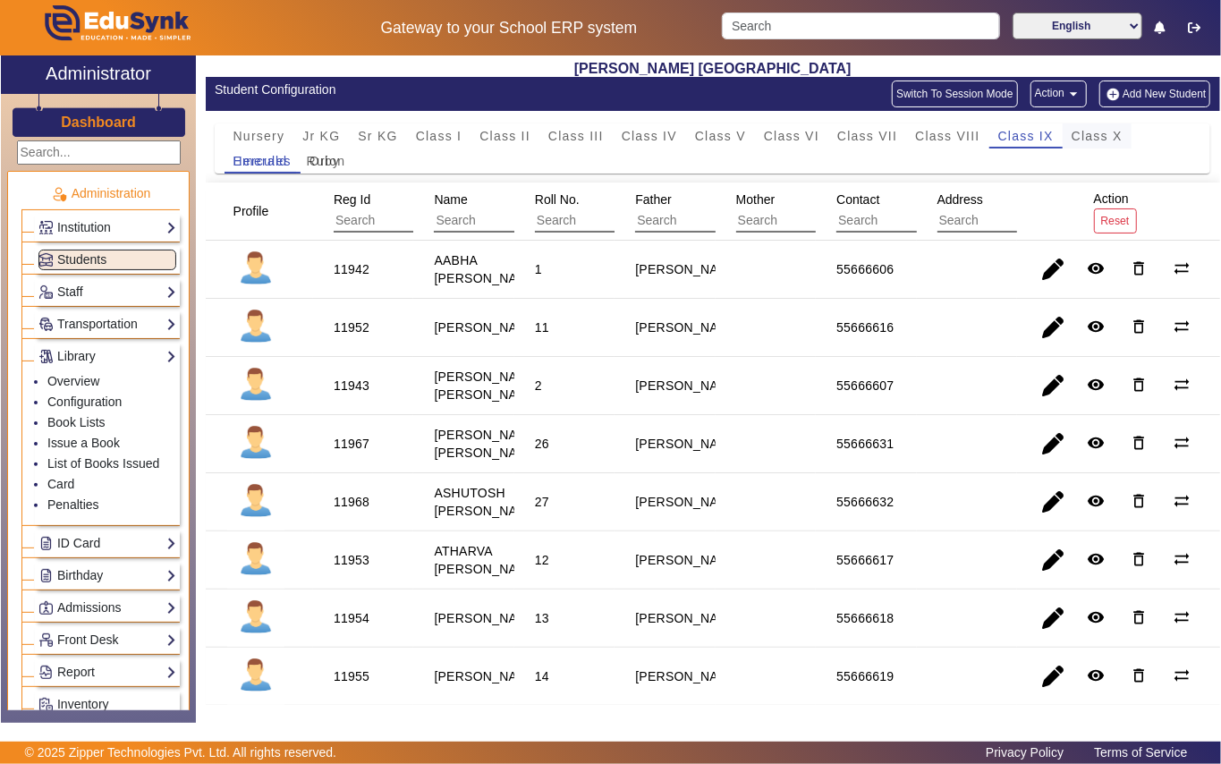
click at [1081, 131] on span "Class X" at bounding box center [1096, 136] width 51 height 13
